Goal: Task Accomplishment & Management: Manage account settings

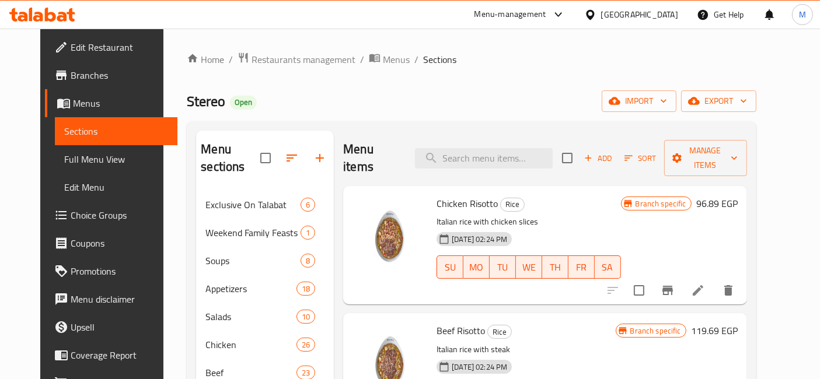
click at [62, 12] on icon at bounding box center [62, 17] width 10 height 10
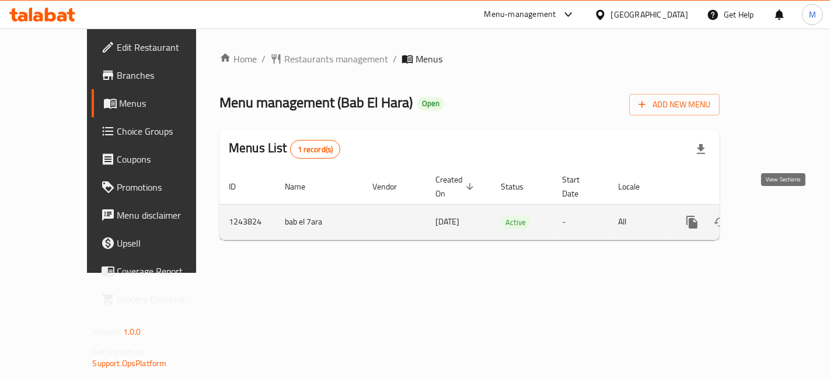
click at [782, 208] on link "enhanced table" at bounding box center [776, 222] width 28 height 28
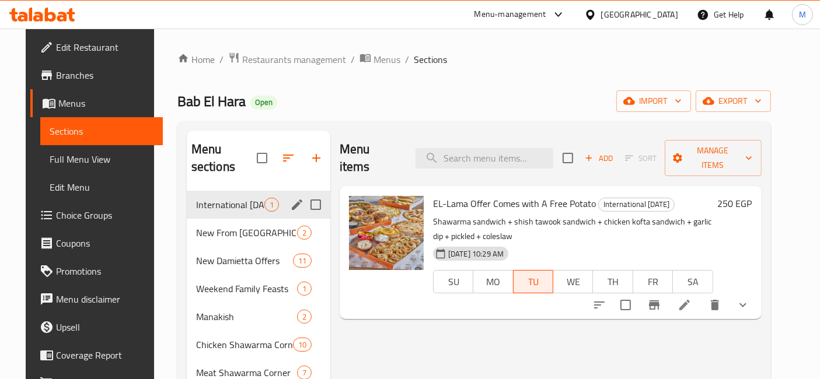
click at [317, 193] on input "Menu sections" at bounding box center [315, 205] width 25 height 25
checkbox input "true"
click at [260, 158] on icon "button" at bounding box center [267, 158] width 14 height 14
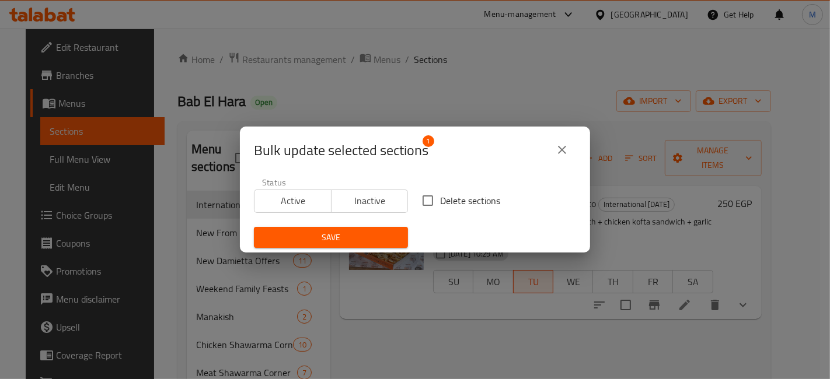
click at [428, 202] on input "Delete sections" at bounding box center [427, 200] width 25 height 25
checkbox input "true"
click at [386, 240] on span "Save" at bounding box center [330, 238] width 135 height 15
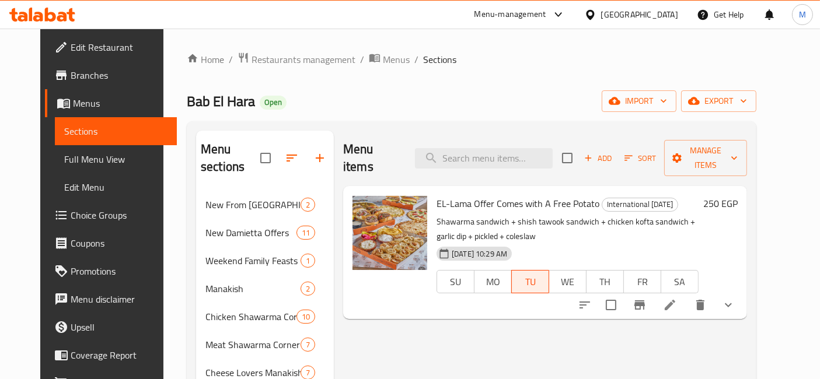
click at [25, 20] on icon at bounding box center [23, 17] width 10 height 10
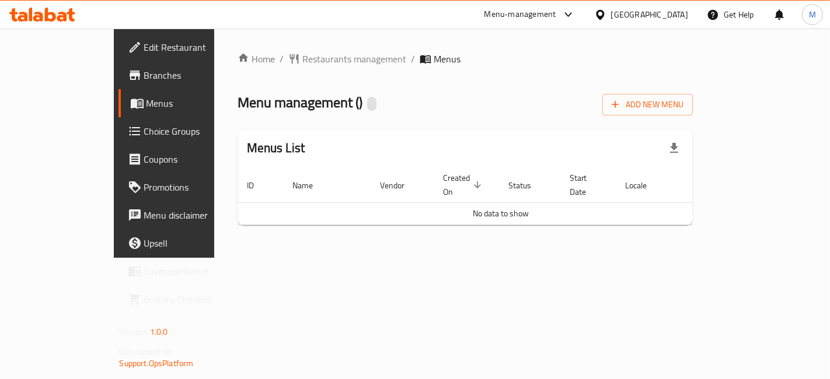
click at [717, 256] on div "Home / Restaurants management / Menus Menu management ( ) Add New Menu Menus Li…" at bounding box center [465, 143] width 502 height 229
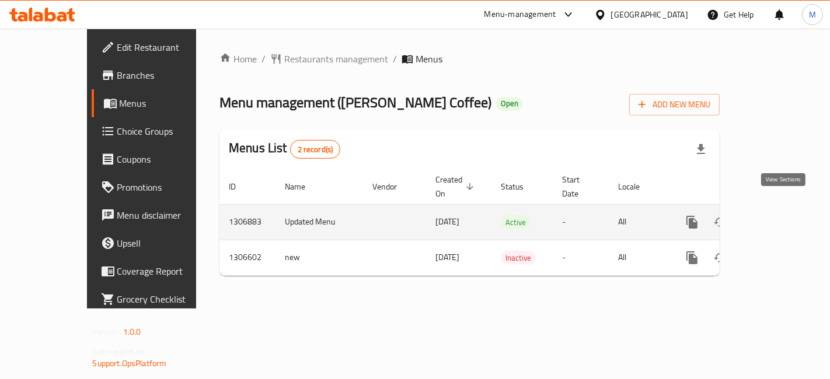
click at [783, 215] on icon "enhanced table" at bounding box center [776, 222] width 14 height 14
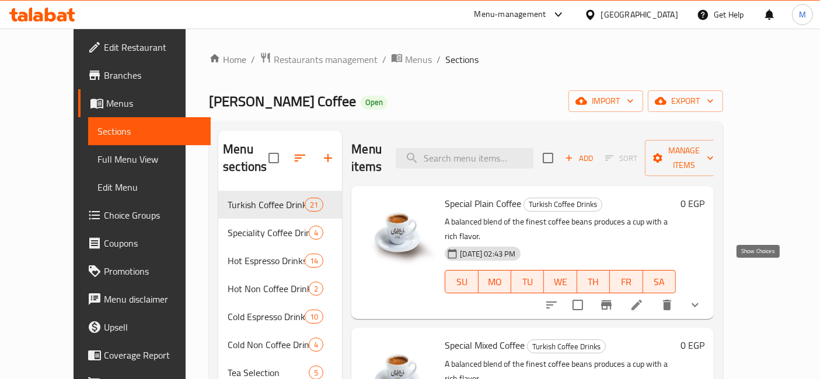
click at [702, 298] on icon "show more" at bounding box center [695, 305] width 14 height 14
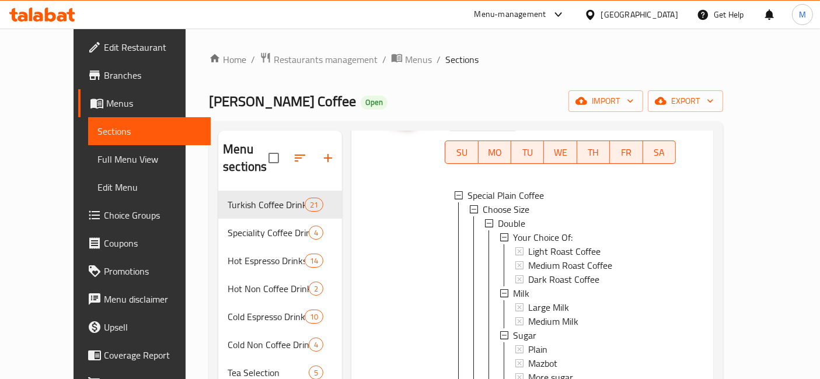
scroll to position [194, 0]
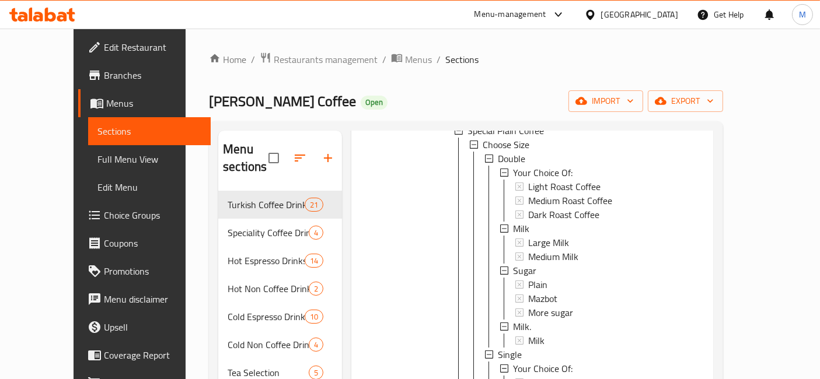
click at [572, 212] on div "Double Your Choice Of: Light Roast Coffee Medium Roast Coffee Dark Roast Coffee…" at bounding box center [575, 348] width 182 height 392
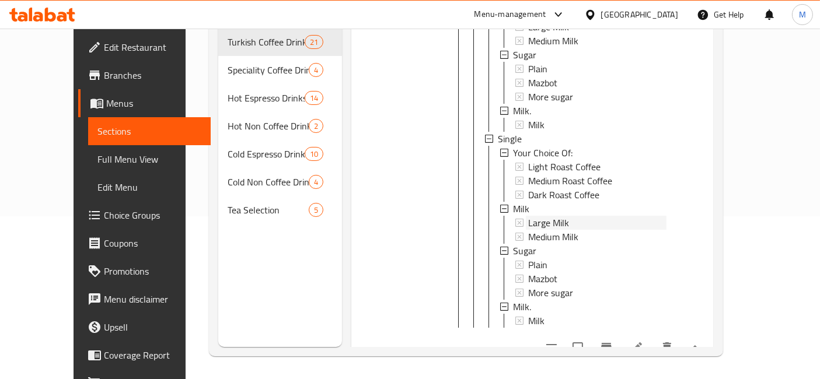
scroll to position [324, 0]
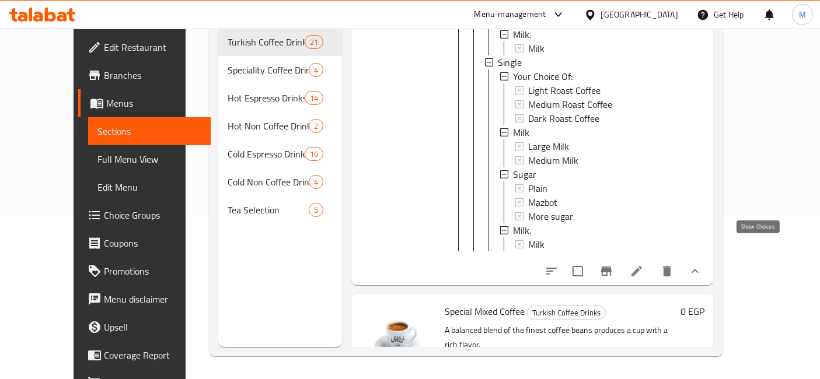
click at [702, 264] on icon "show more" at bounding box center [695, 271] width 14 height 14
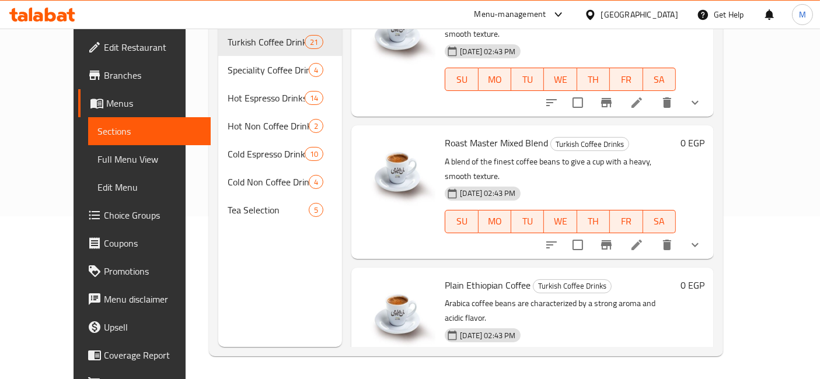
click at [78, 229] on link "Coupons" at bounding box center [144, 243] width 132 height 28
click at [104, 213] on span "Choice Groups" at bounding box center [152, 215] width 97 height 14
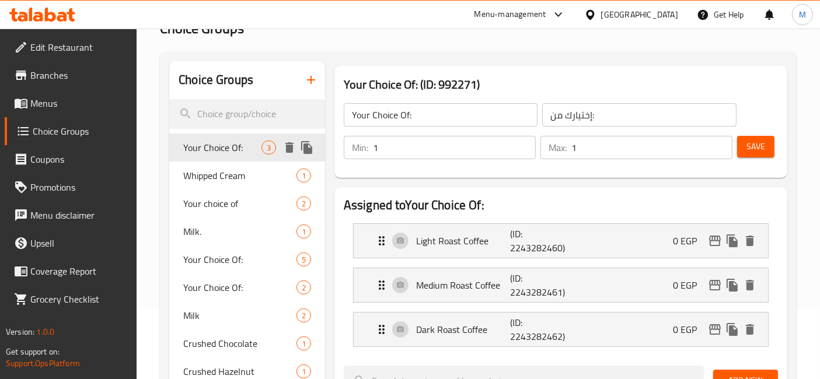
scroll to position [130, 0]
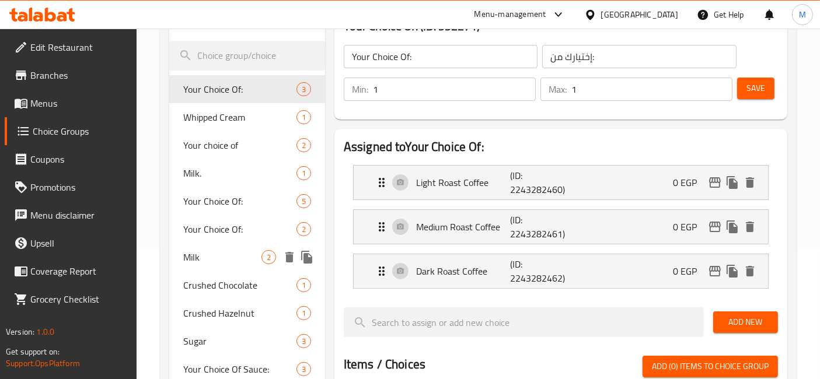
click at [228, 254] on span "Milk" at bounding box center [222, 257] width 78 height 14
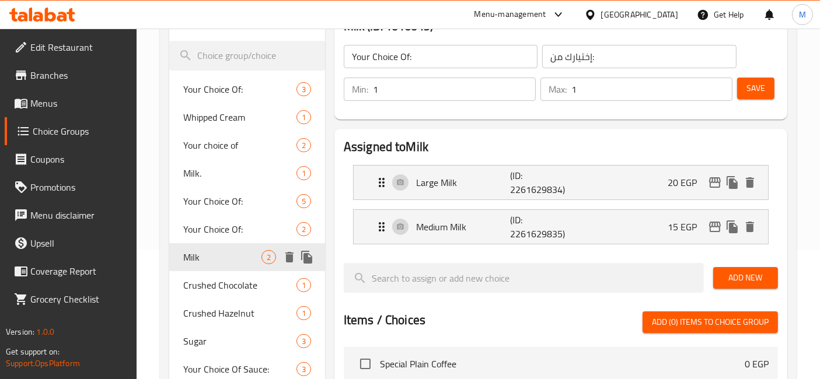
type input "Milk"
type input "حليب"
type input "0"
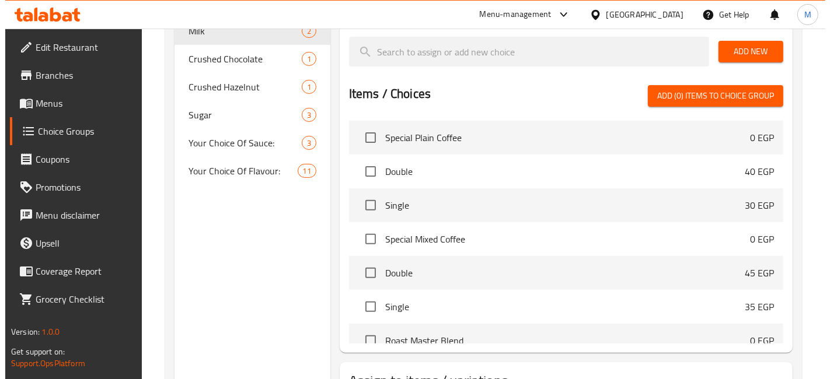
scroll to position [448, 0]
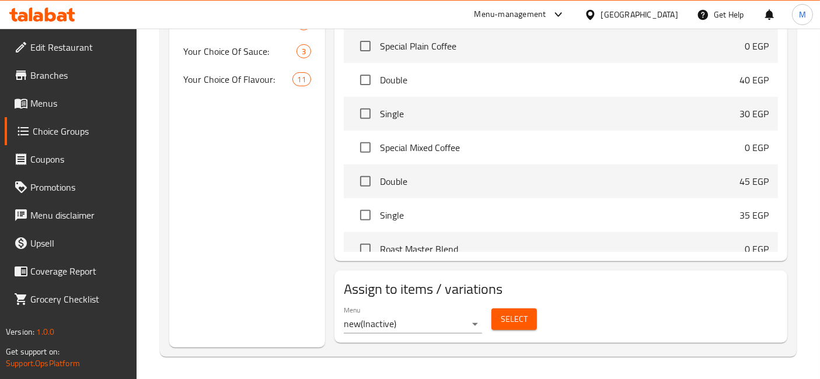
drag, startPoint x: 489, startPoint y: 323, endPoint x: 481, endPoint y: 324, distance: 7.8
click at [489, 324] on div "Select" at bounding box center [514, 319] width 55 height 31
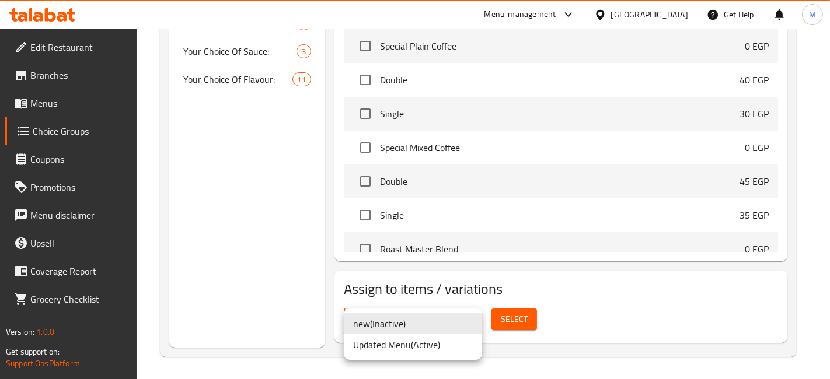
click at [407, 347] on li "Updated Menu ( Active )" at bounding box center [413, 344] width 138 height 21
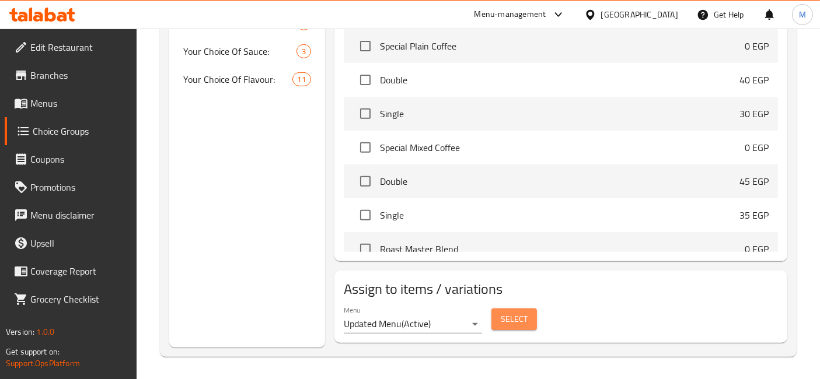
click at [506, 322] on span "Select" at bounding box center [514, 319] width 27 height 15
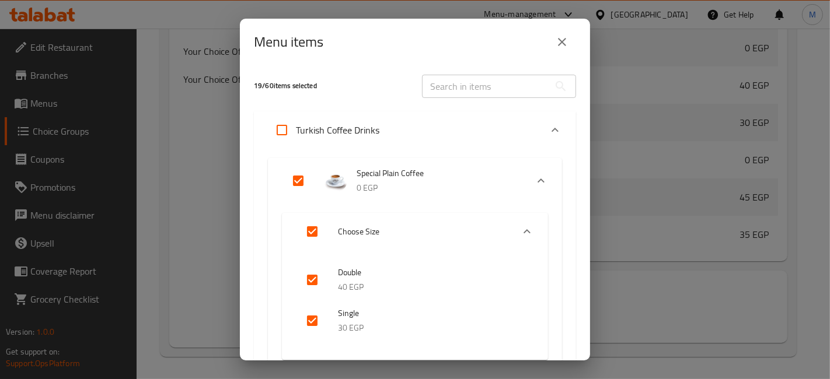
click at [281, 131] on input "Expand" at bounding box center [282, 130] width 28 height 28
checkbox input "true"
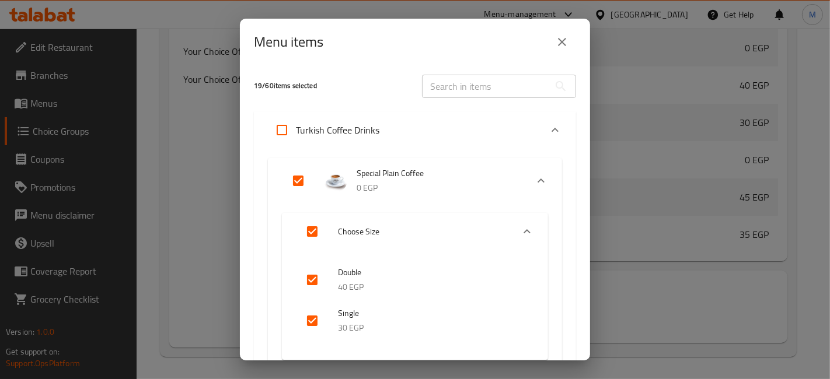
checkbox input "true"
click at [281, 131] on input "Expand" at bounding box center [282, 130] width 28 height 28
checkbox input "false"
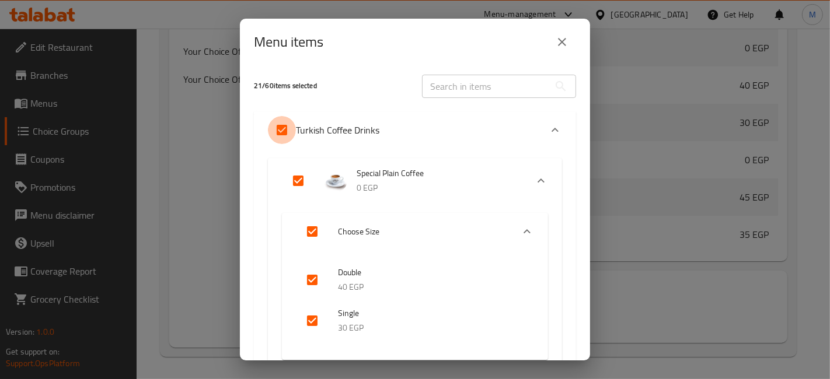
checkbox input "false"
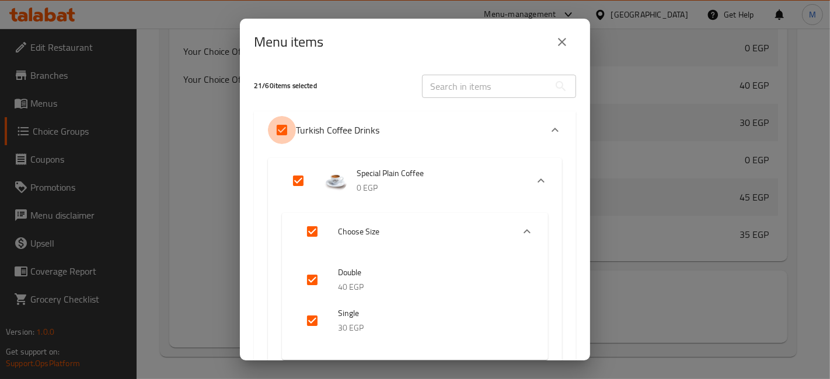
checkbox input "false"
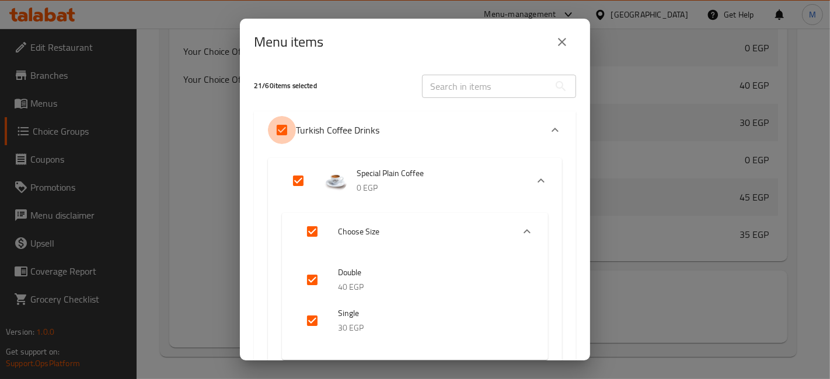
checkbox input "false"
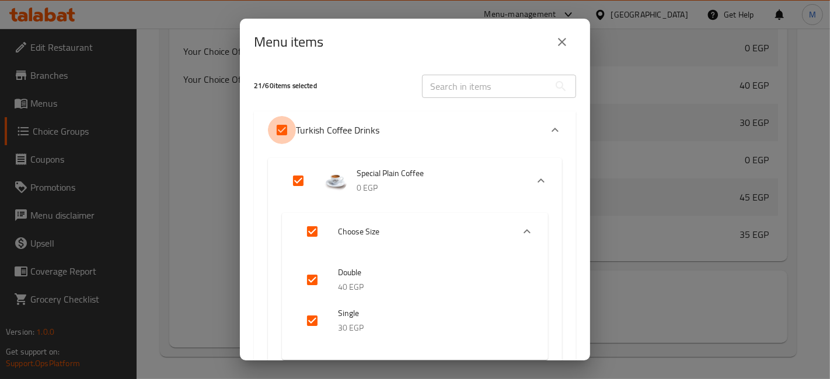
checkbox input "false"
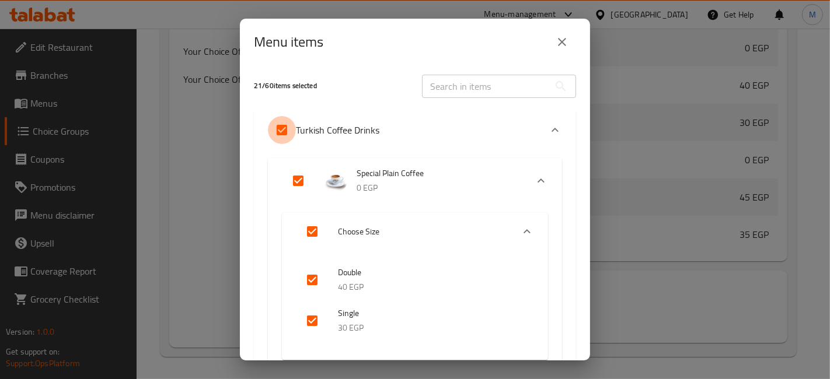
checkbox input "false"
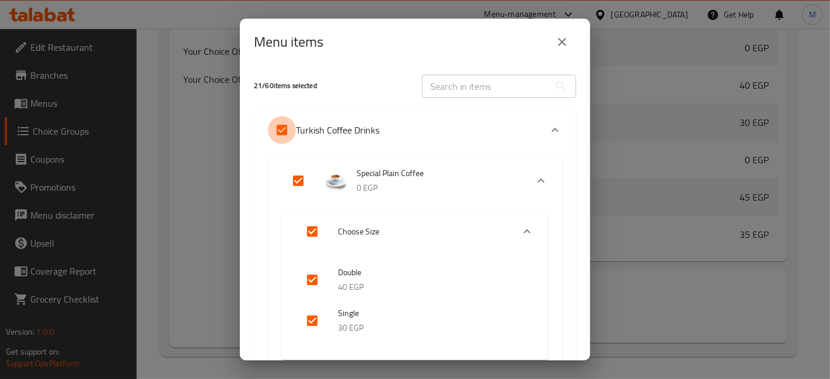
checkbox input "false"
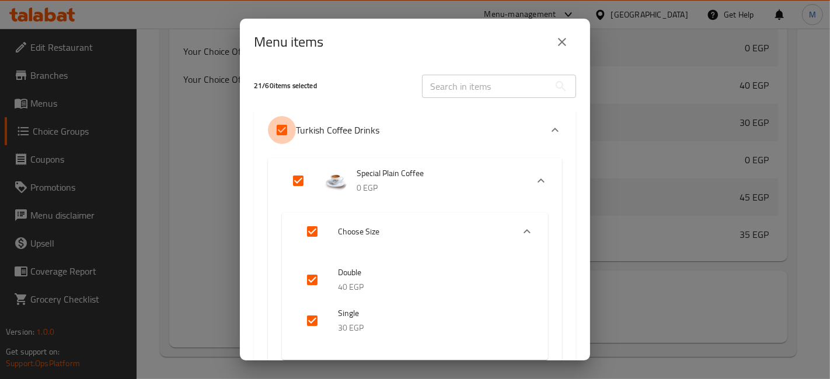
checkbox input "false"
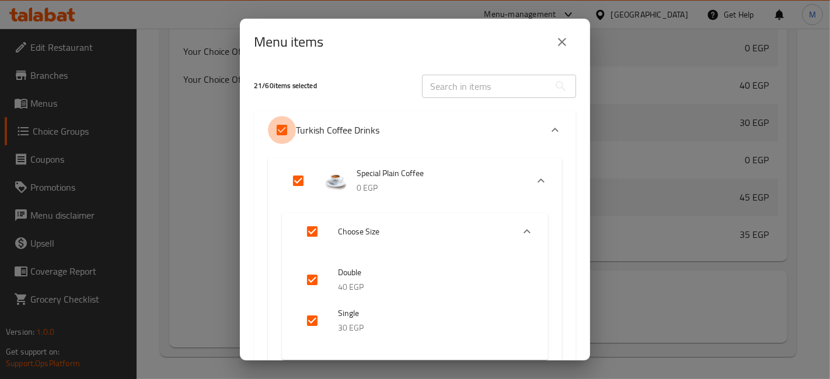
checkbox input "false"
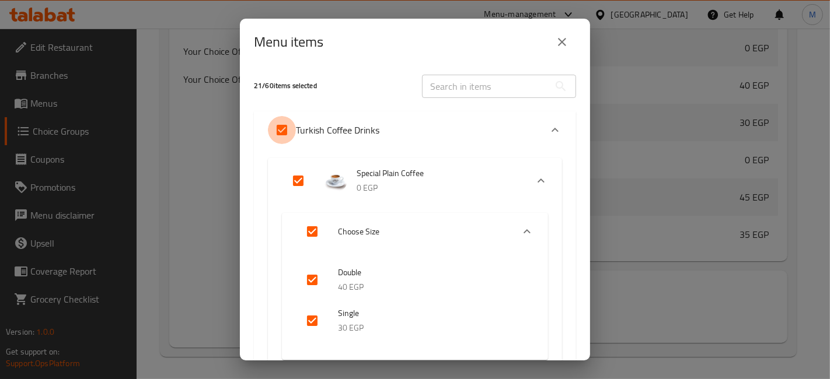
checkbox input "false"
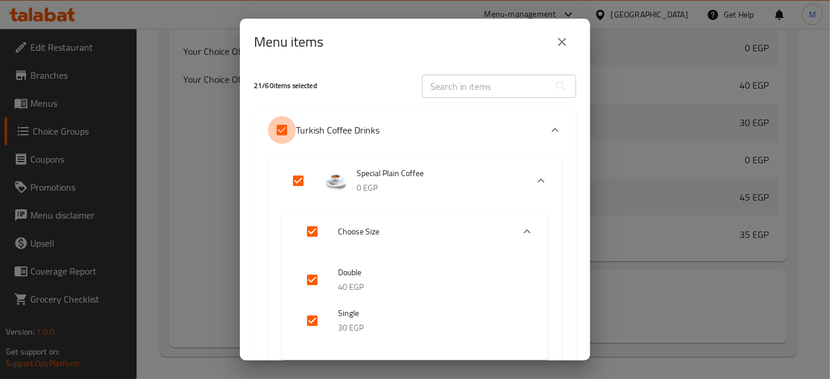
checkbox input "false"
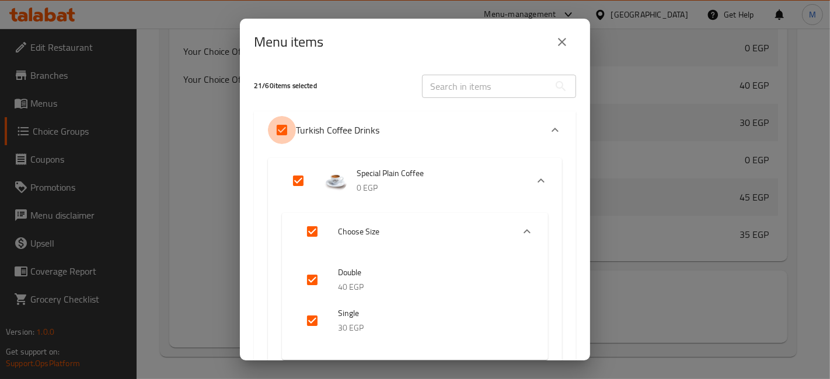
checkbox input "false"
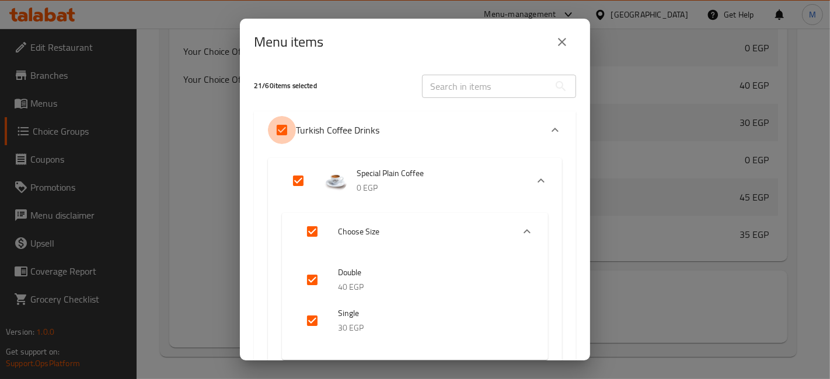
checkbox input "false"
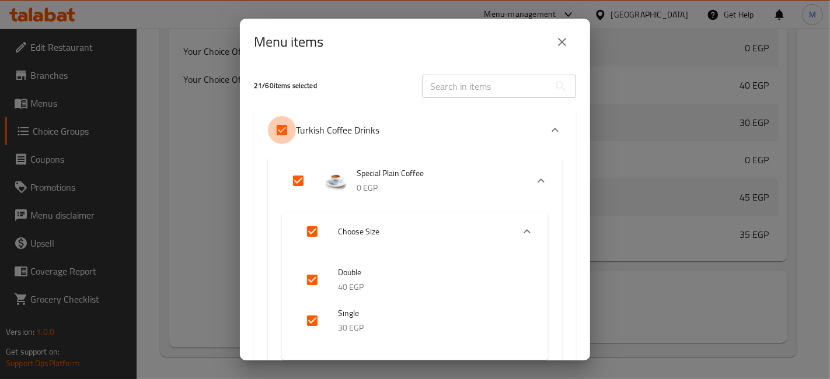
checkbox input "false"
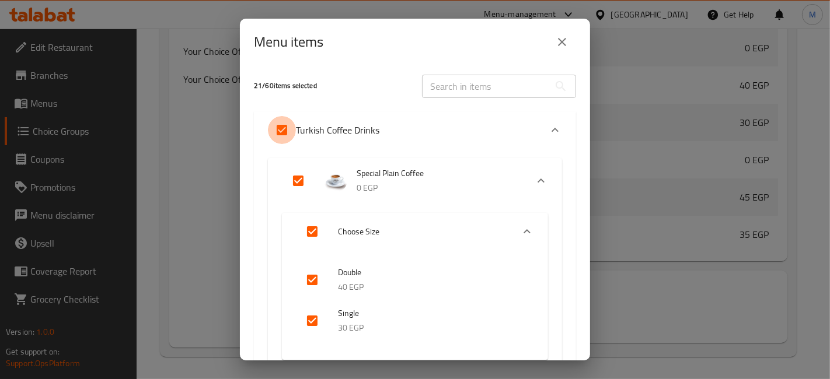
checkbox input "false"
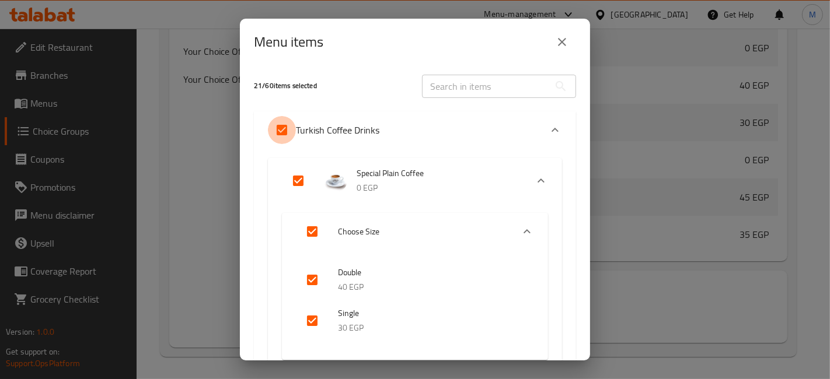
checkbox input "false"
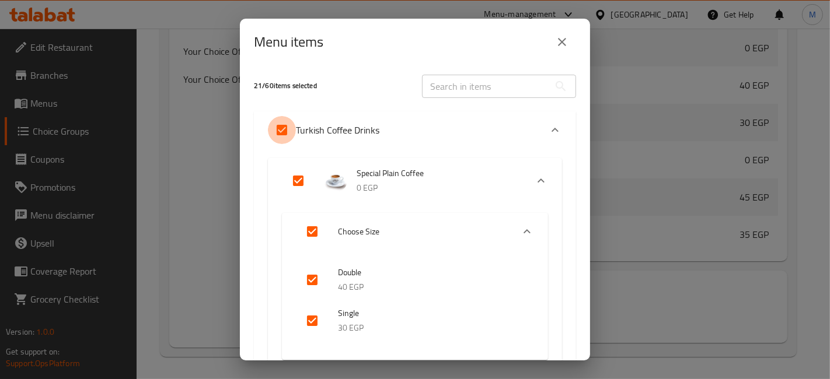
checkbox input "false"
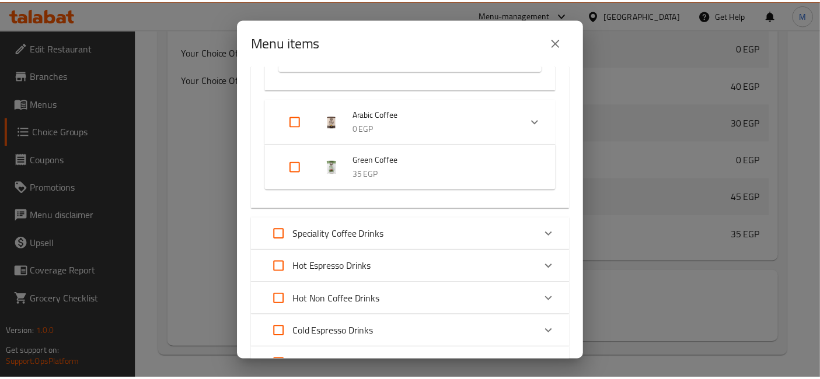
scroll to position [4559, 0]
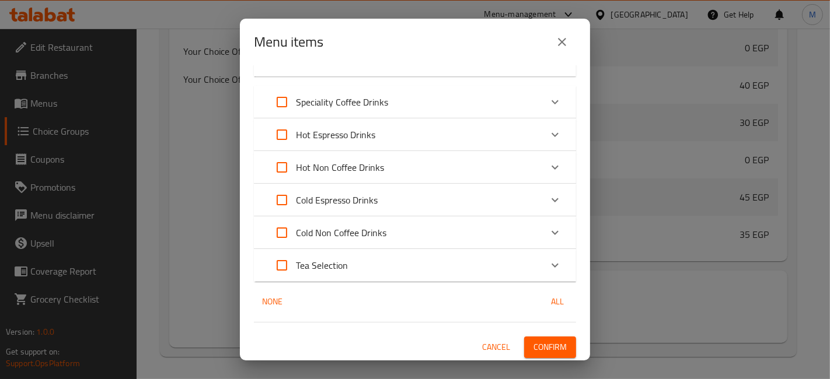
click at [533, 351] on span "Confirm" at bounding box center [549, 347] width 33 height 15
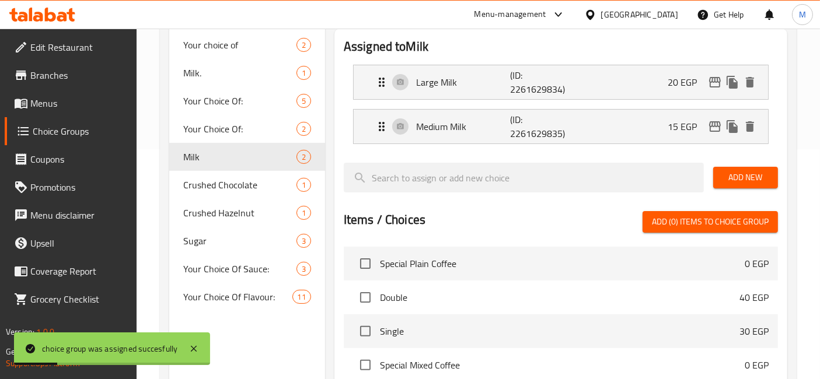
scroll to position [0, 0]
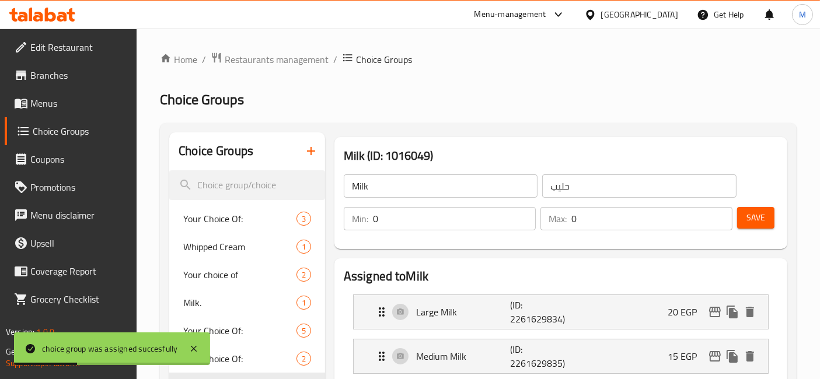
click at [777, 220] on div "Min: 0 ​ Max: 0 ​ Save" at bounding box center [559, 218] width 444 height 37
click at [757, 215] on span "Save" at bounding box center [755, 218] width 19 height 15
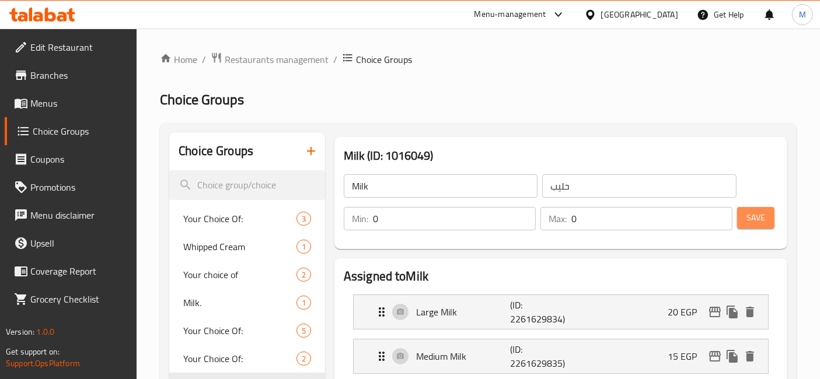
click at [767, 214] on button "Save" at bounding box center [755, 218] width 37 height 22
